Goal: Information Seeking & Learning: Learn about a topic

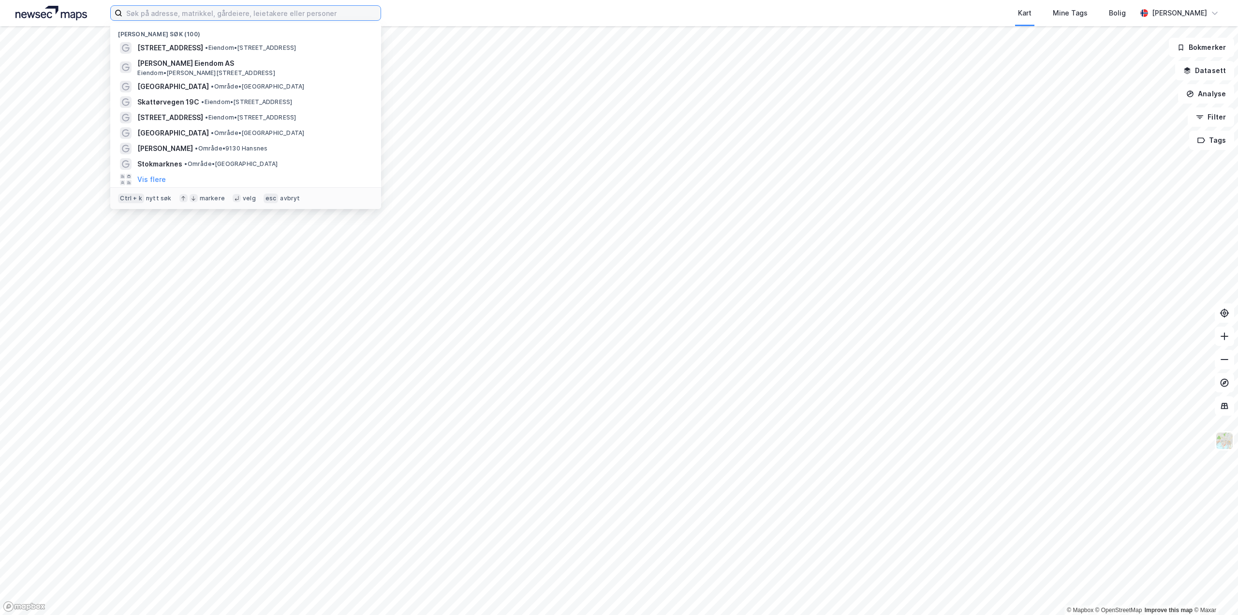
click at [187, 13] on input at bounding box center [251, 13] width 258 height 15
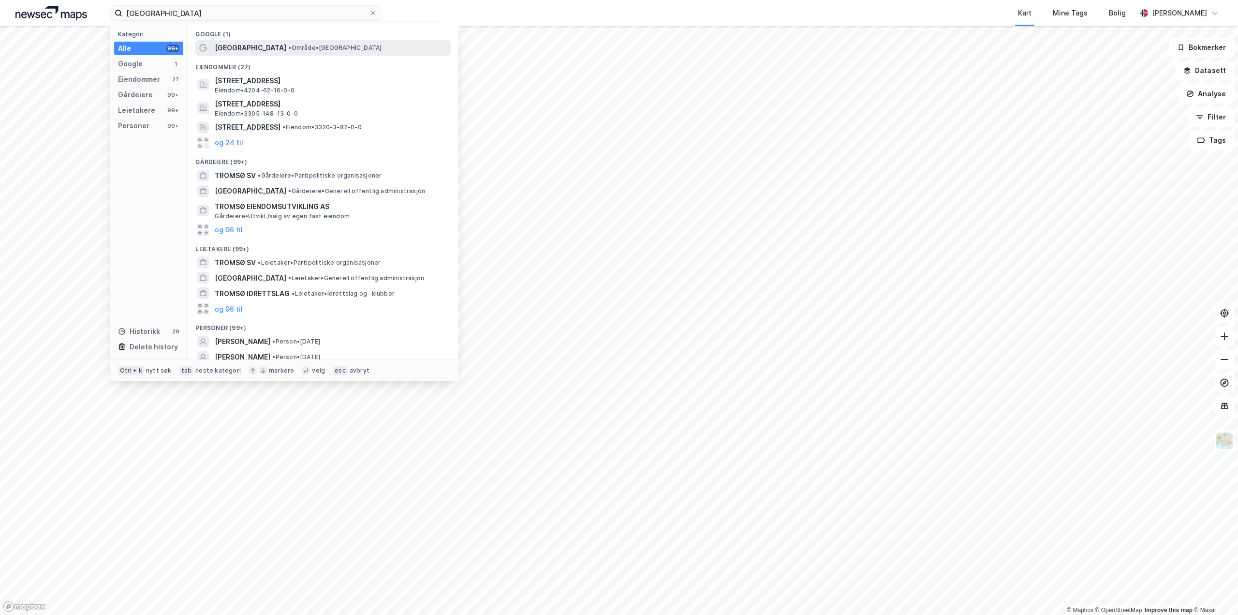
click at [222, 46] on span "[GEOGRAPHIC_DATA]" at bounding box center [251, 48] width 72 height 12
drag, startPoint x: 183, startPoint y: 16, endPoint x: 96, endPoint y: 21, distance: 87.6
click at [96, 21] on div "tromsø Kategori Alle 99+ Google 1 Eiendommer 27 Gårdeiere 99+ Leietakere 99+ Pe…" at bounding box center [619, 13] width 1238 height 26
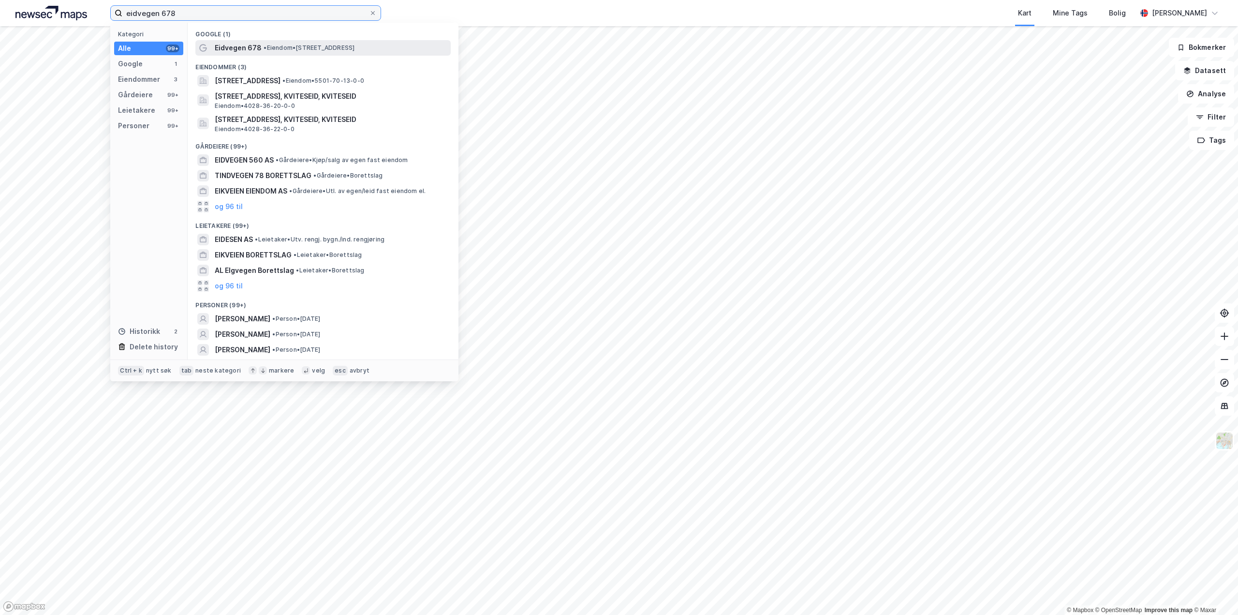
type input "eidvegen 678"
click at [257, 48] on span "Eidvegen 678" at bounding box center [238, 48] width 47 height 12
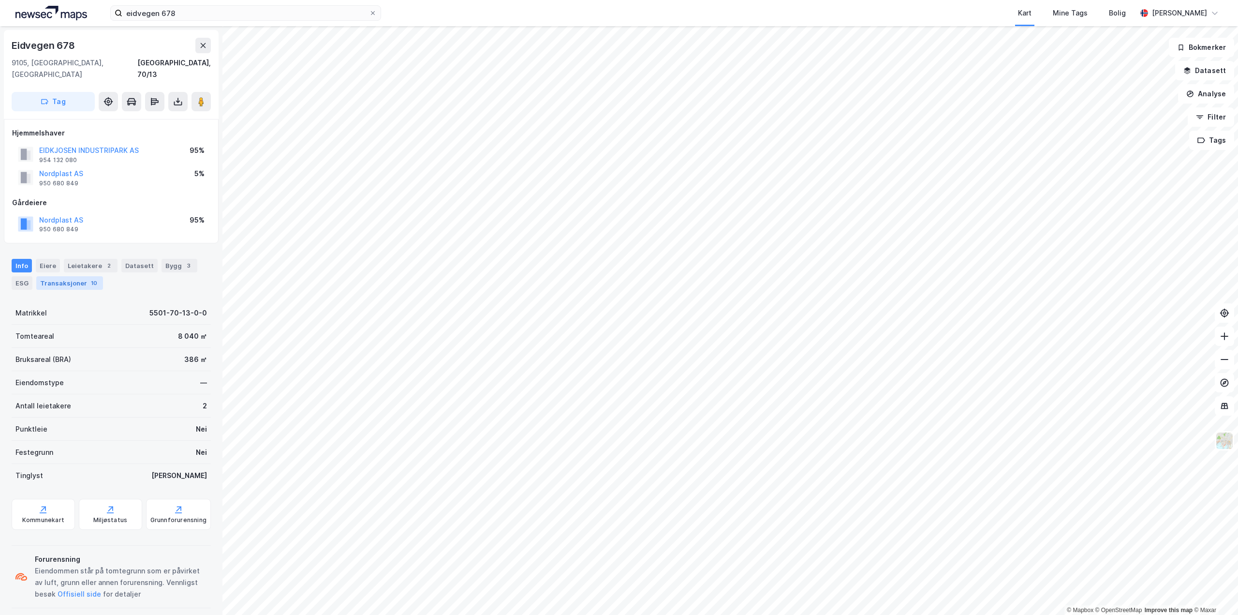
click at [89, 278] on div "10" at bounding box center [94, 283] width 10 height 10
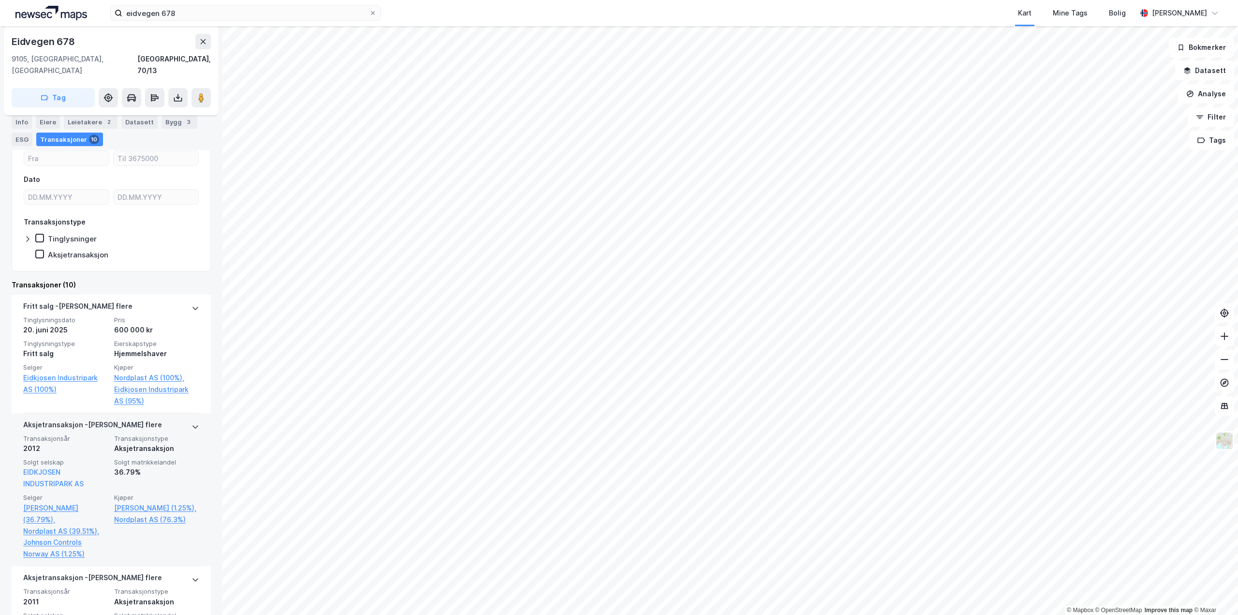
scroll to position [193, 0]
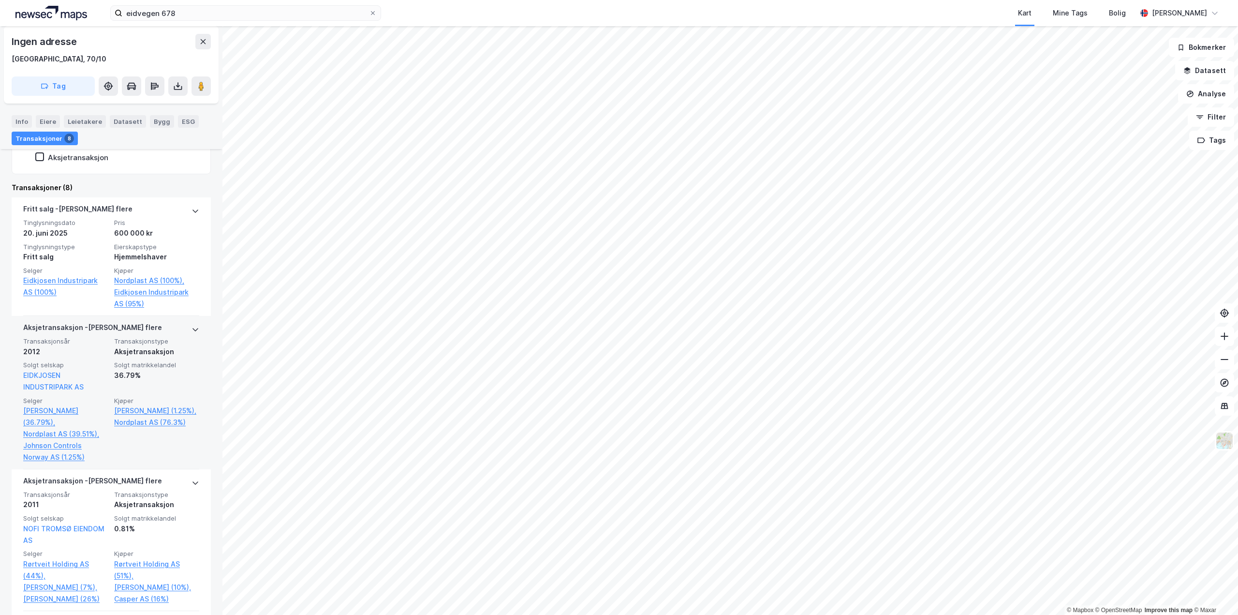
scroll to position [258, 0]
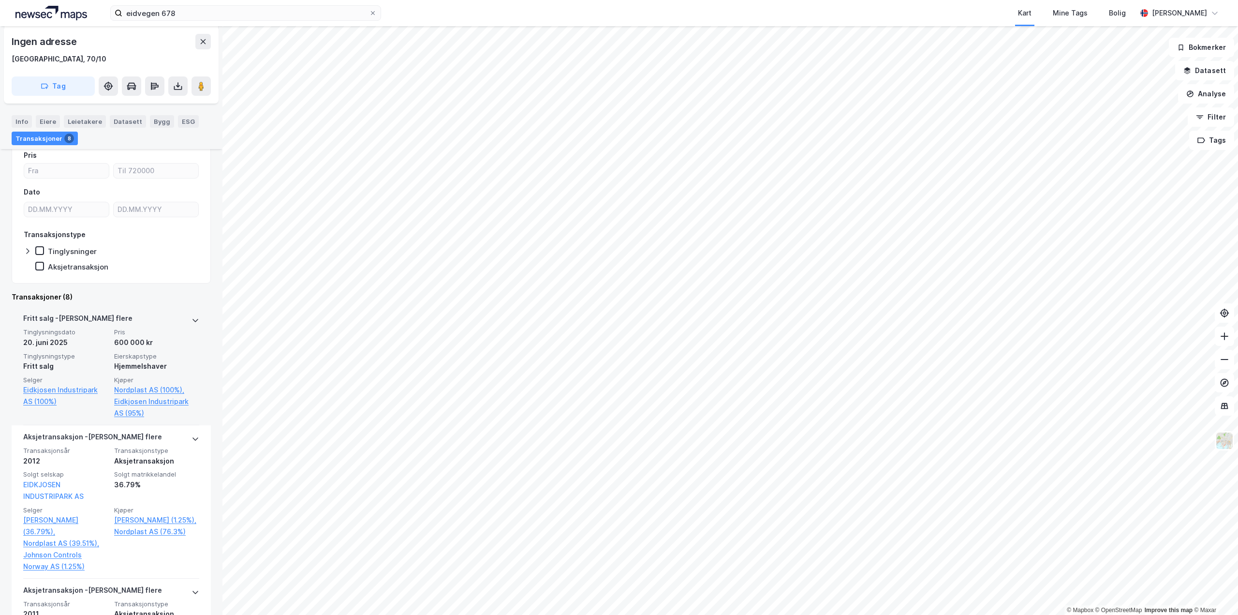
scroll to position [193, 0]
